Goal: Find specific page/section: Find specific page/section

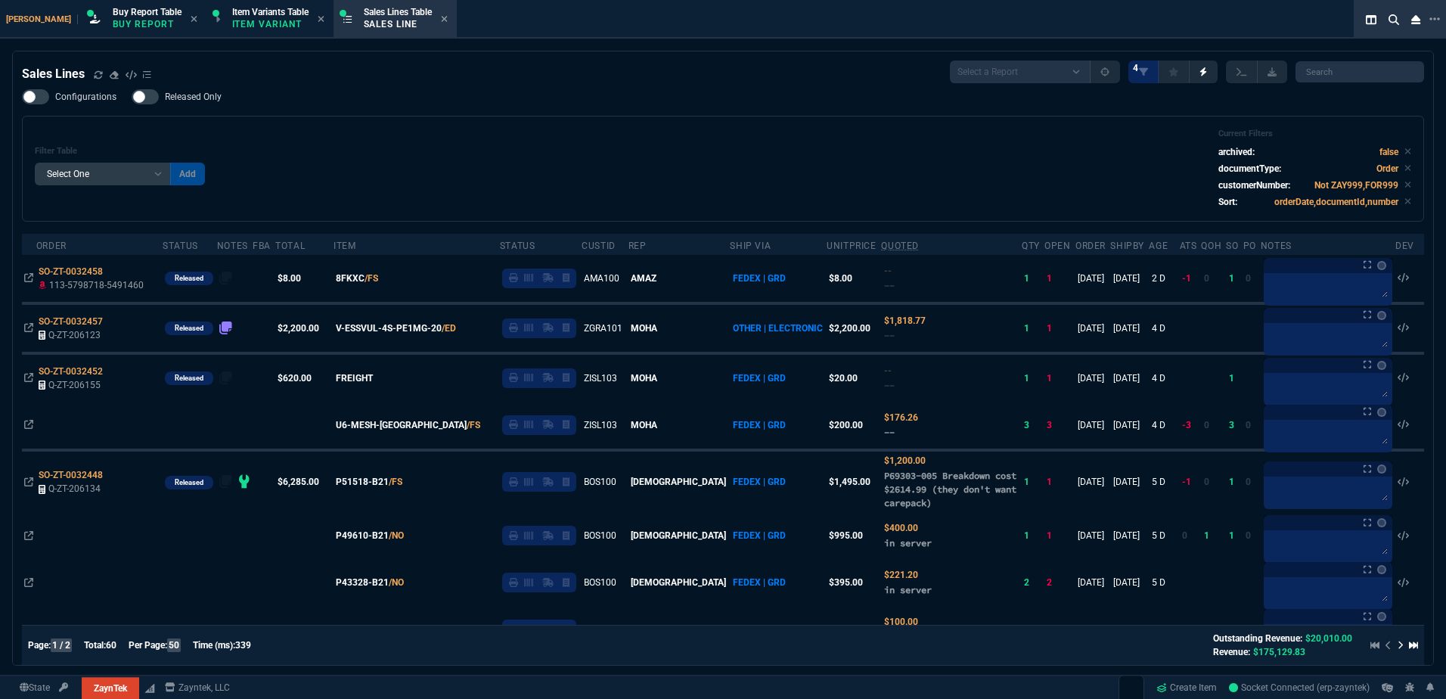
select select "1: BROV"
select select
click at [379, 147] on div "Filter Table Select One Add Filter () Age () ATS () Cond (itemVariantCode) Cust…" at bounding box center [723, 169] width 1376 height 80
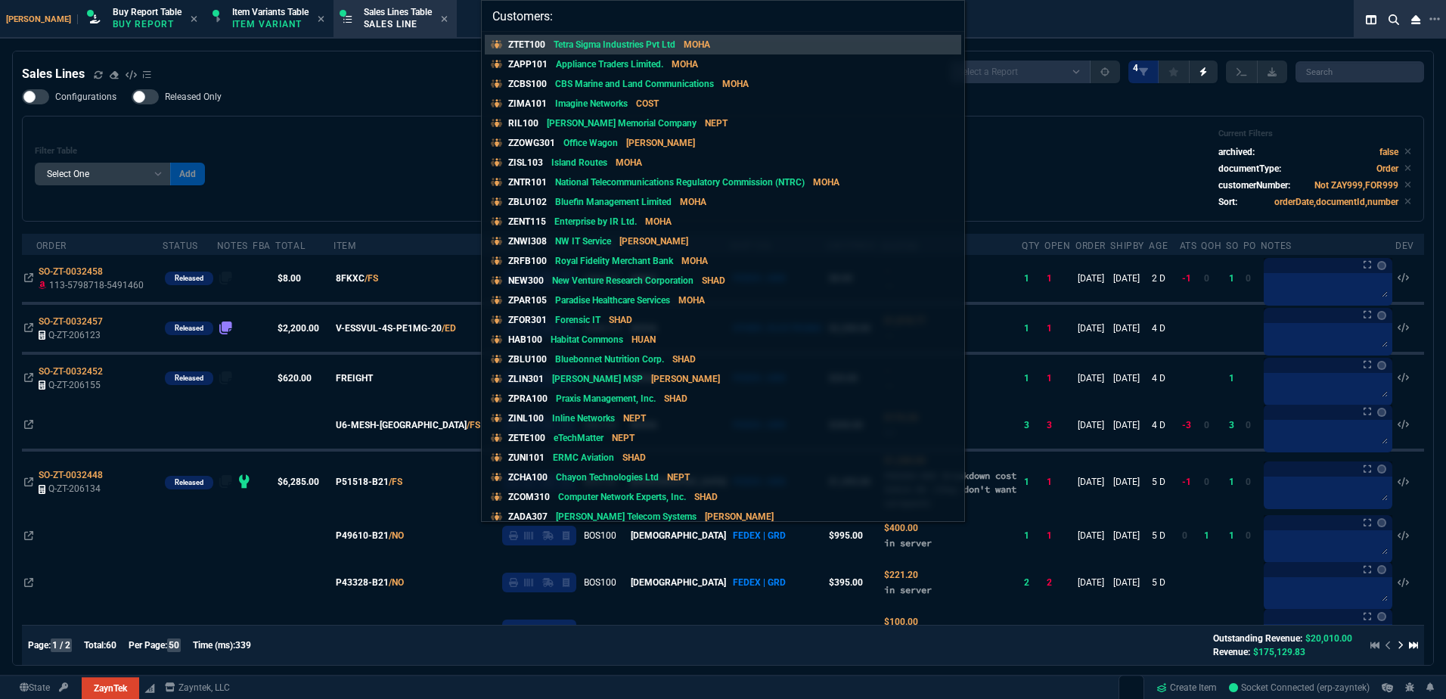
type input "Customers: ztet100"
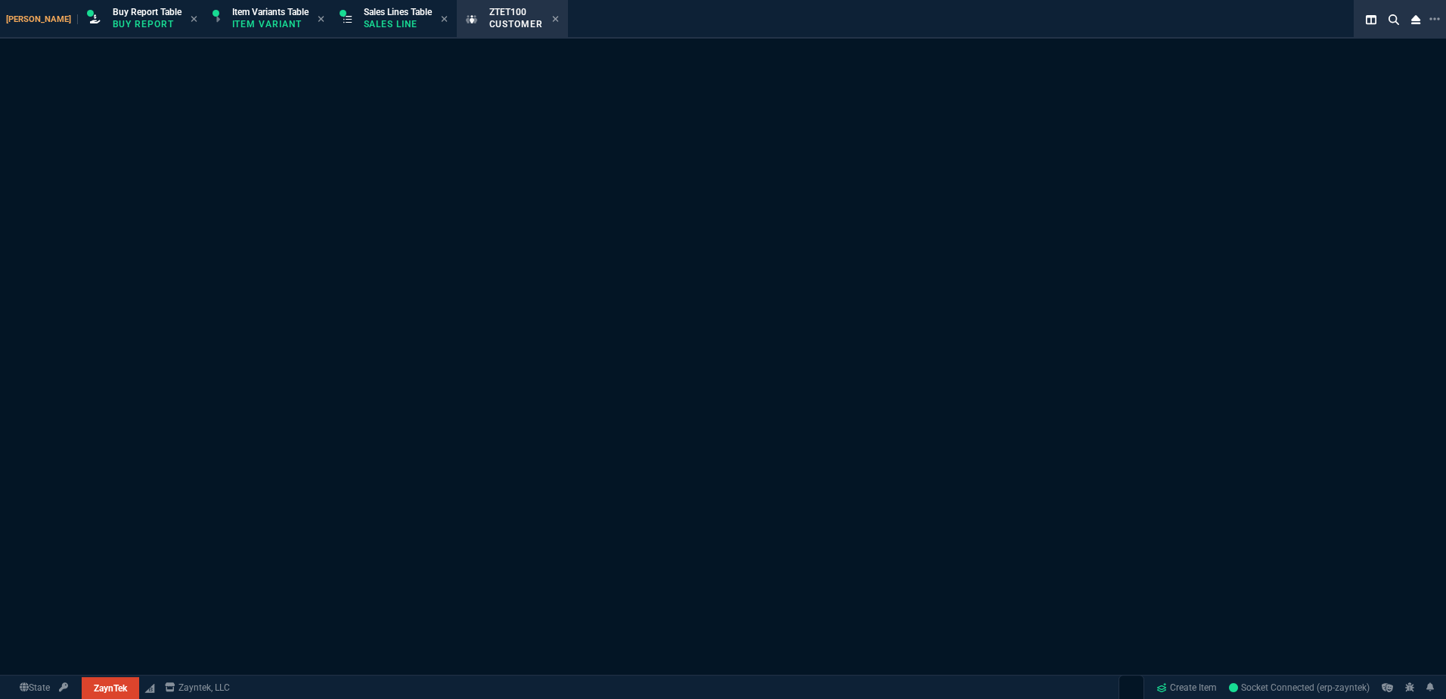
select select "1: quotes"
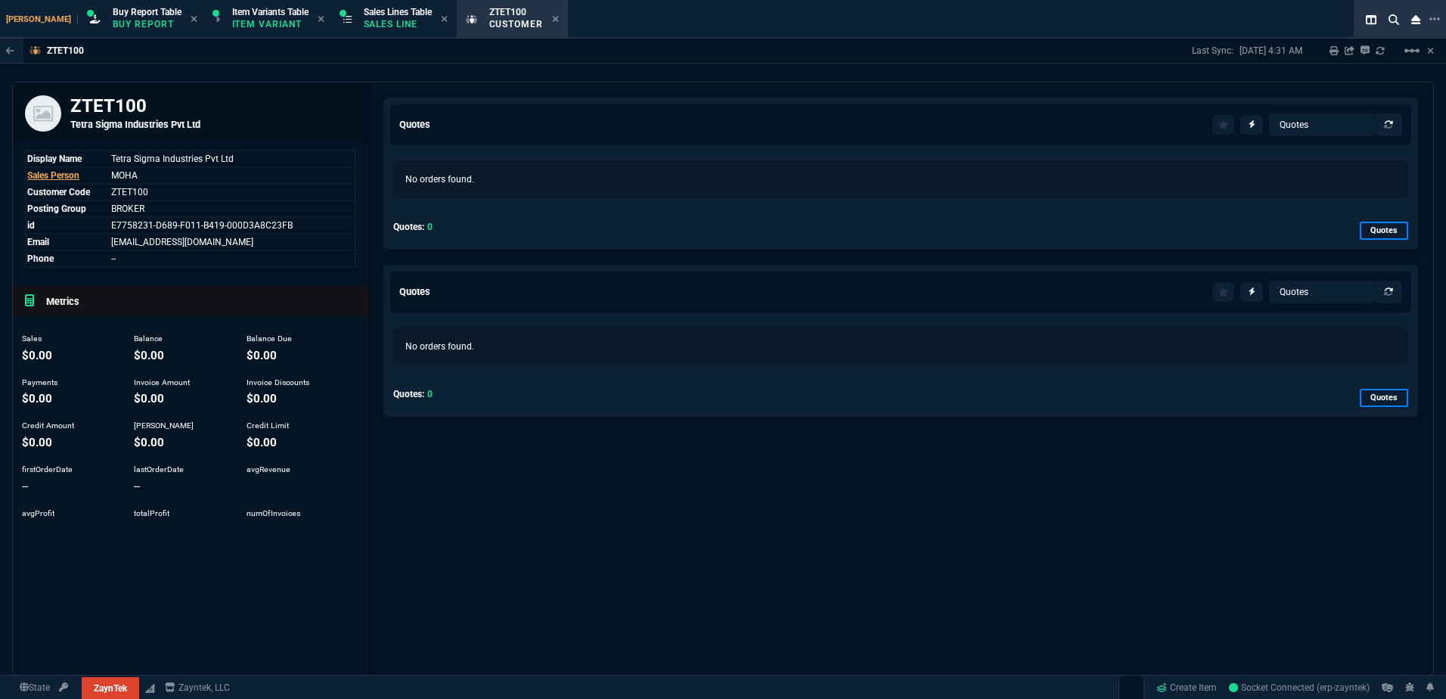
click at [586, 521] on div "Quotes Quotes Sales Orders Sales Lines Sales Invoices No orders found. Quotes: …" at bounding box center [900, 410] width 1065 height 657
click at [277, 225] on span "E7758231-D689-F011-B419-000D3A8C23FB" at bounding box center [201, 225] width 181 height 11
click at [138, 132] on h5 "Tetra Sigma Industries Pvt Ltd" at bounding box center [213, 124] width 286 height 14
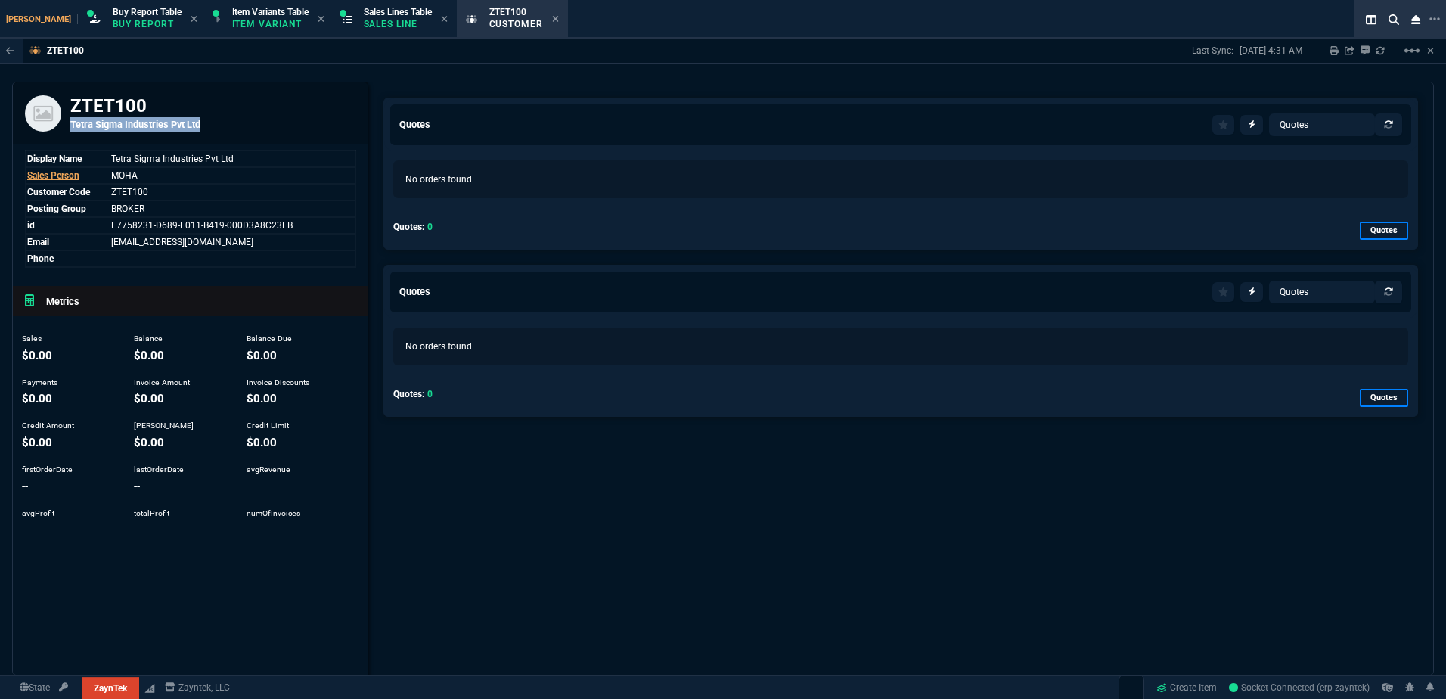
copy section "Tetra Sigma Industries Pvt Ltd"
click at [615, 230] on div "Quotes: 0 Quotes" at bounding box center [900, 230] width 1015 height 20
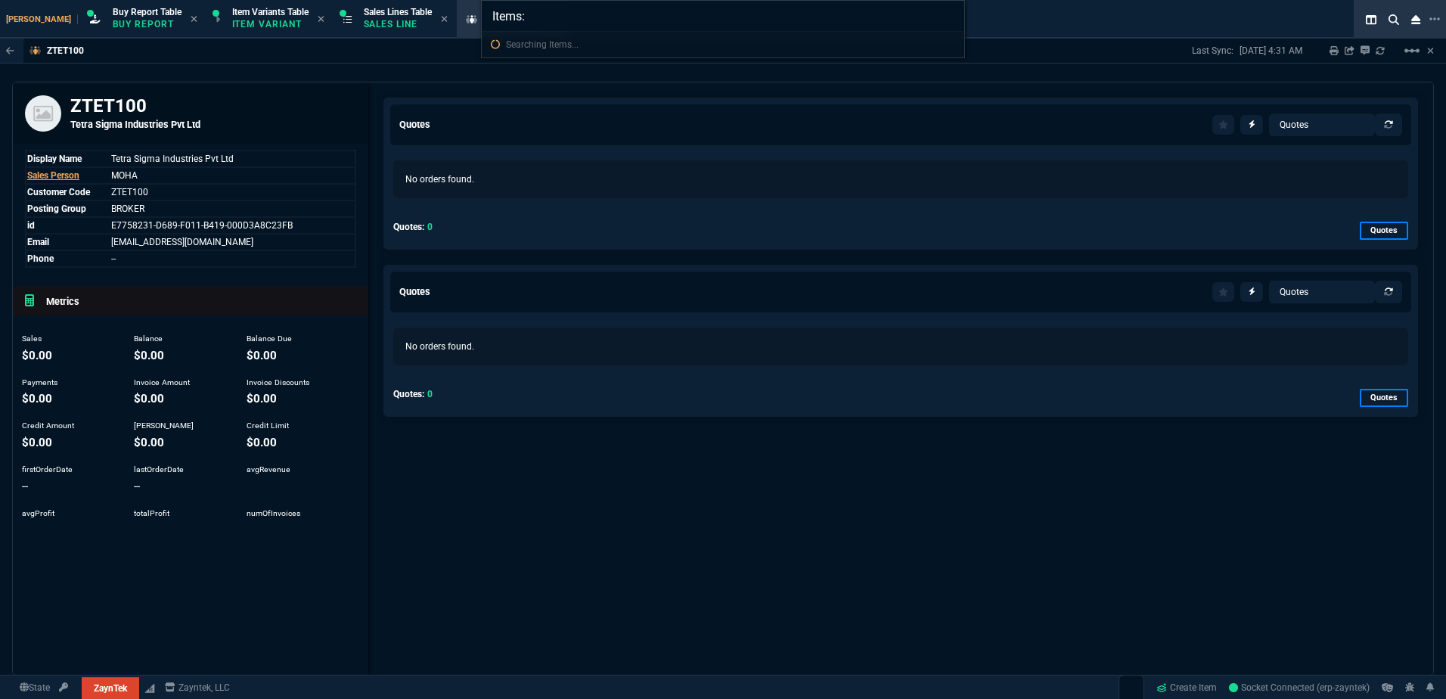
type input "Items: 40AJ0135US"
